Goal: Ask a question: Seek information or help from site administrators or community

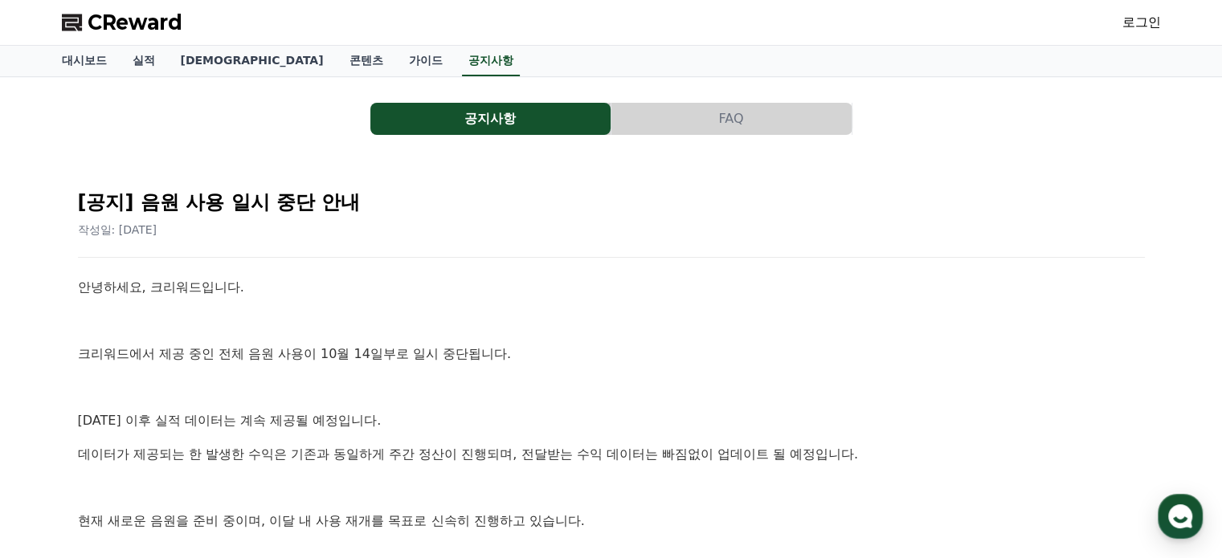
click at [731, 116] on button "FAQ" at bounding box center [731, 119] width 240 height 32
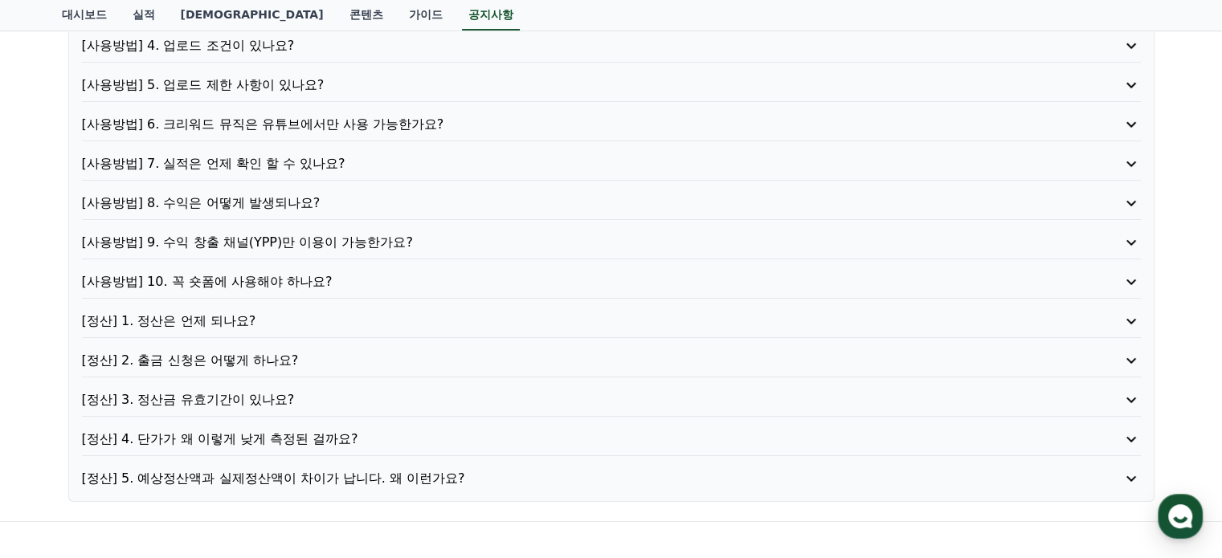
scroll to position [281, 0]
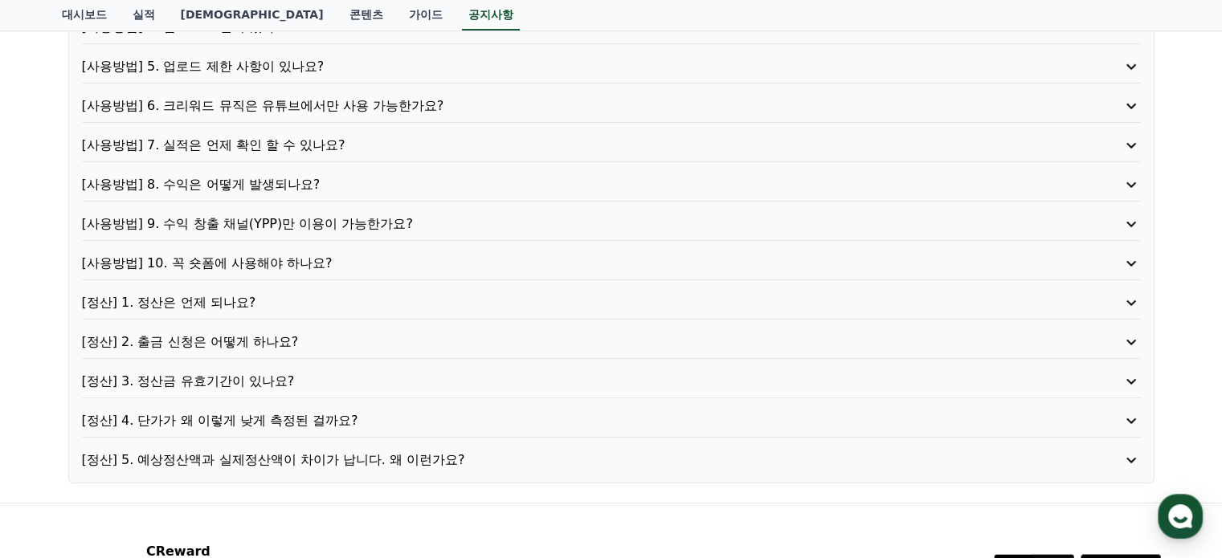
click at [382, 220] on p "[사용방법] 9. 수익 창출 채널(YPP)만 이용이 가능한가요?" at bounding box center [569, 224] width 975 height 19
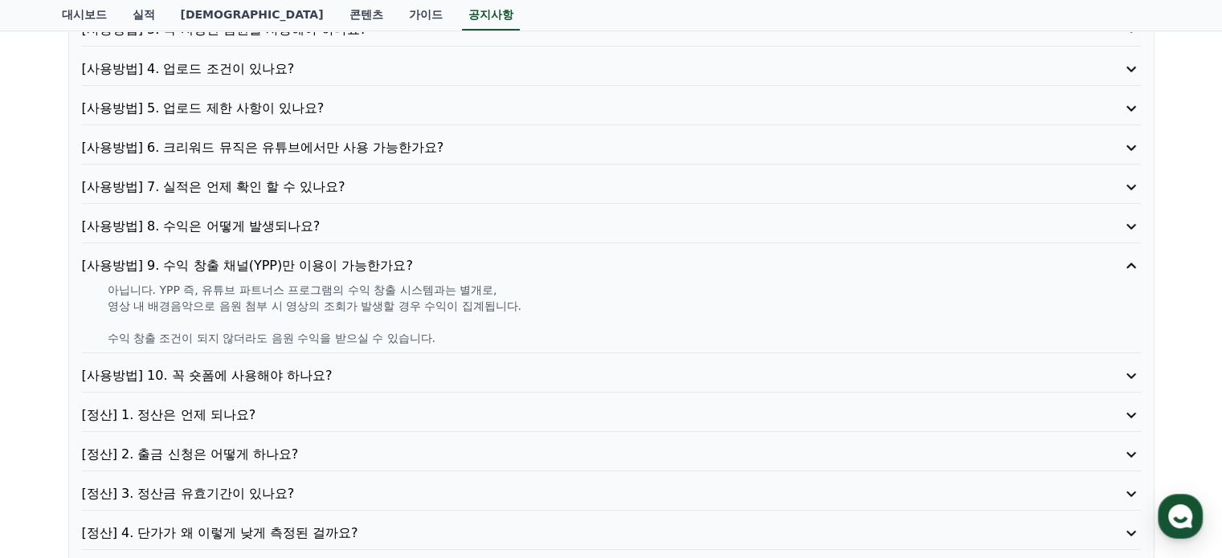
scroll to position [241, 0]
click at [309, 538] on p "[정산] 4. 단가가 왜 이렇게 낮게 측정된 걸까요?" at bounding box center [569, 531] width 975 height 19
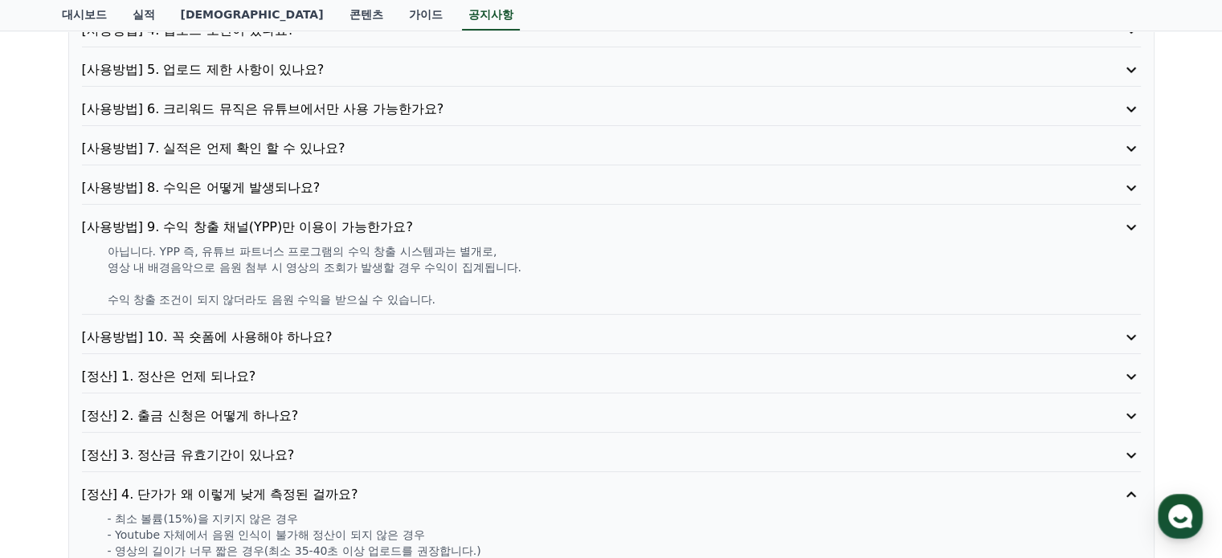
scroll to position [341, 0]
